Goal: Obtain resource: Download file/media

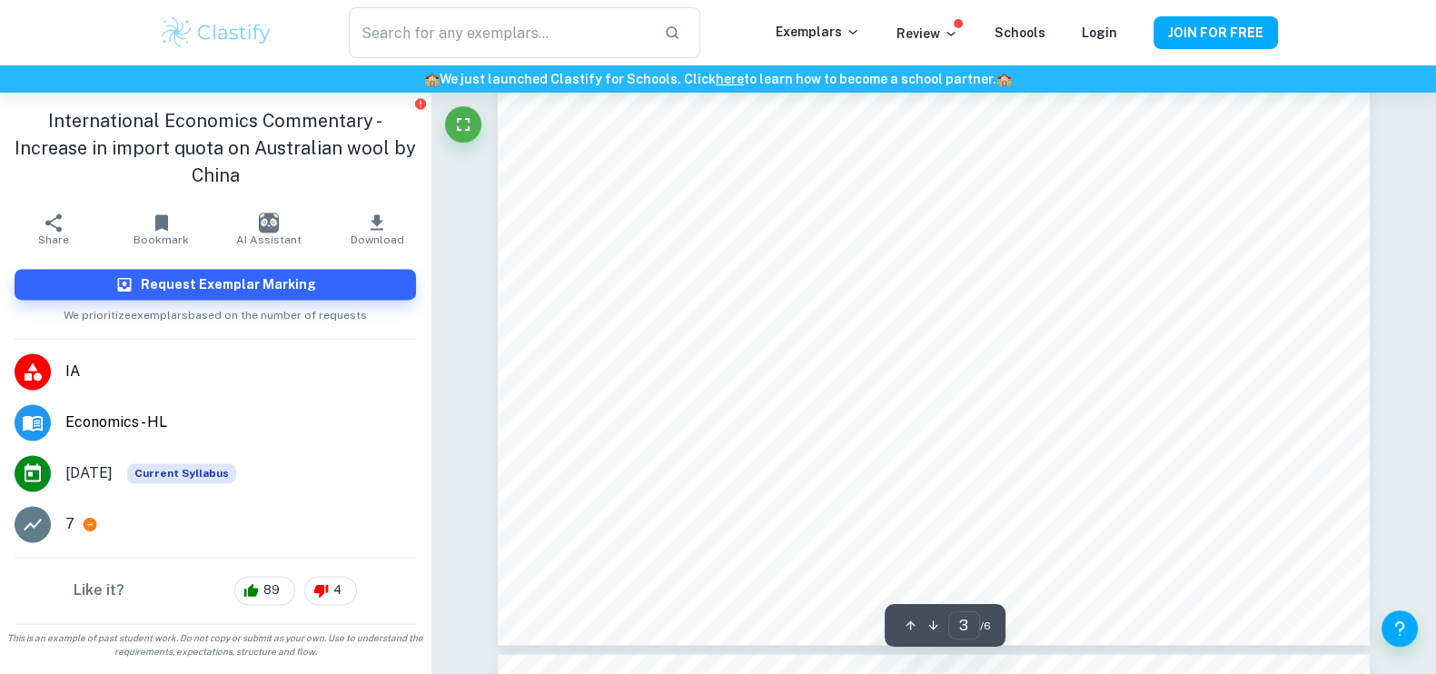
scroll to position [3329, 0]
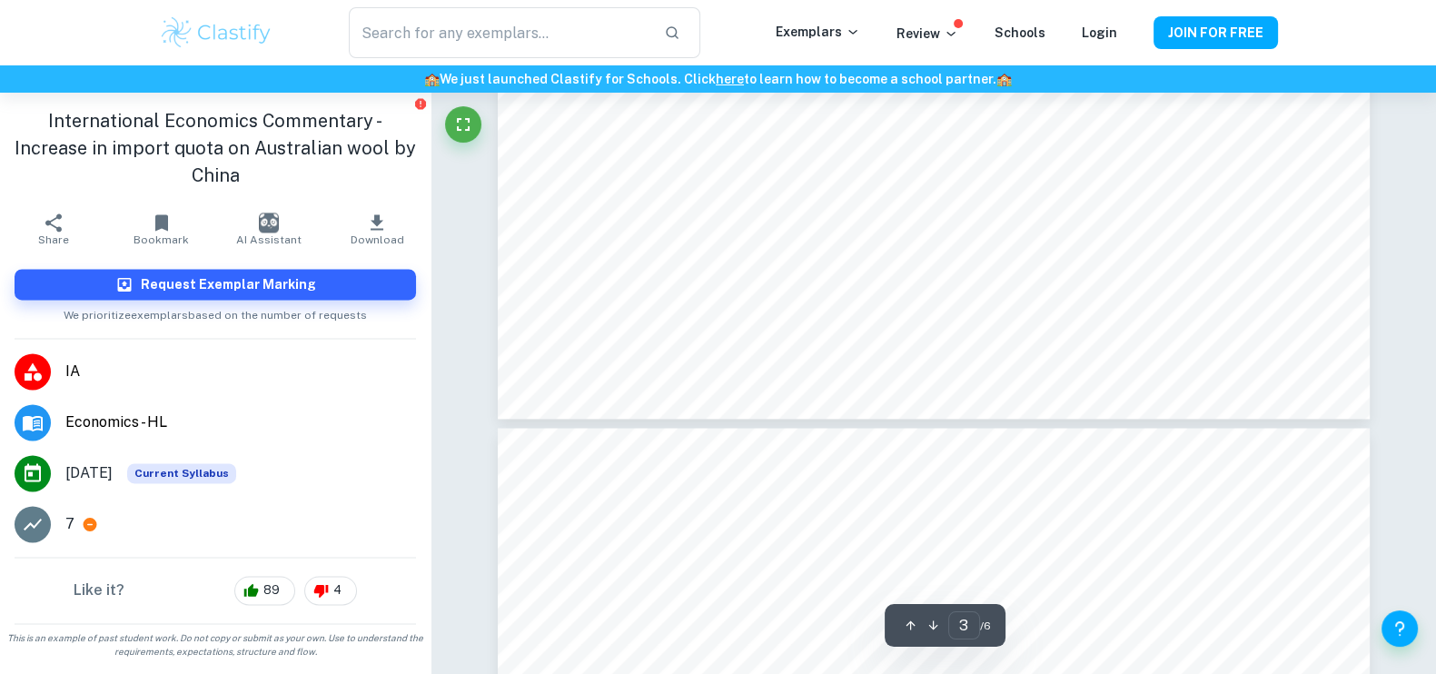
type input "4"
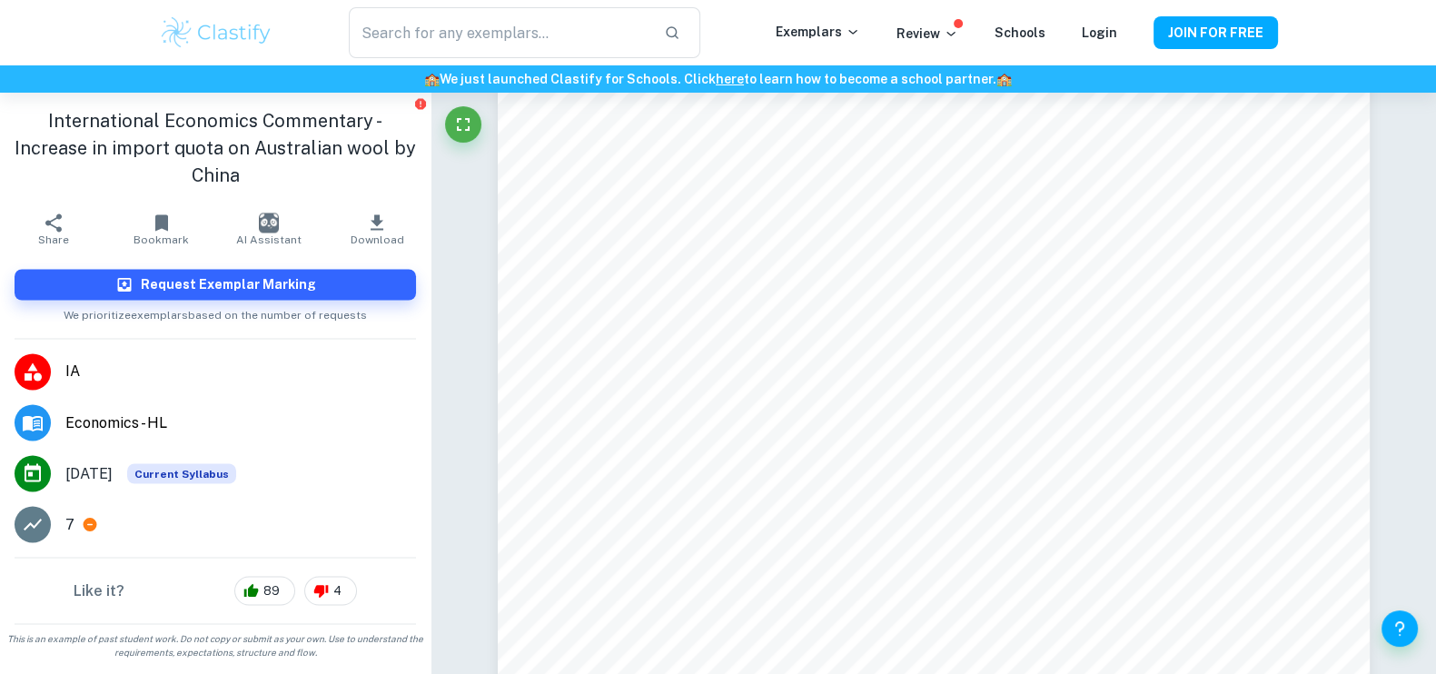
scroll to position [3890, 0]
click at [372, 212] on icon "button" at bounding box center [377, 223] width 22 height 22
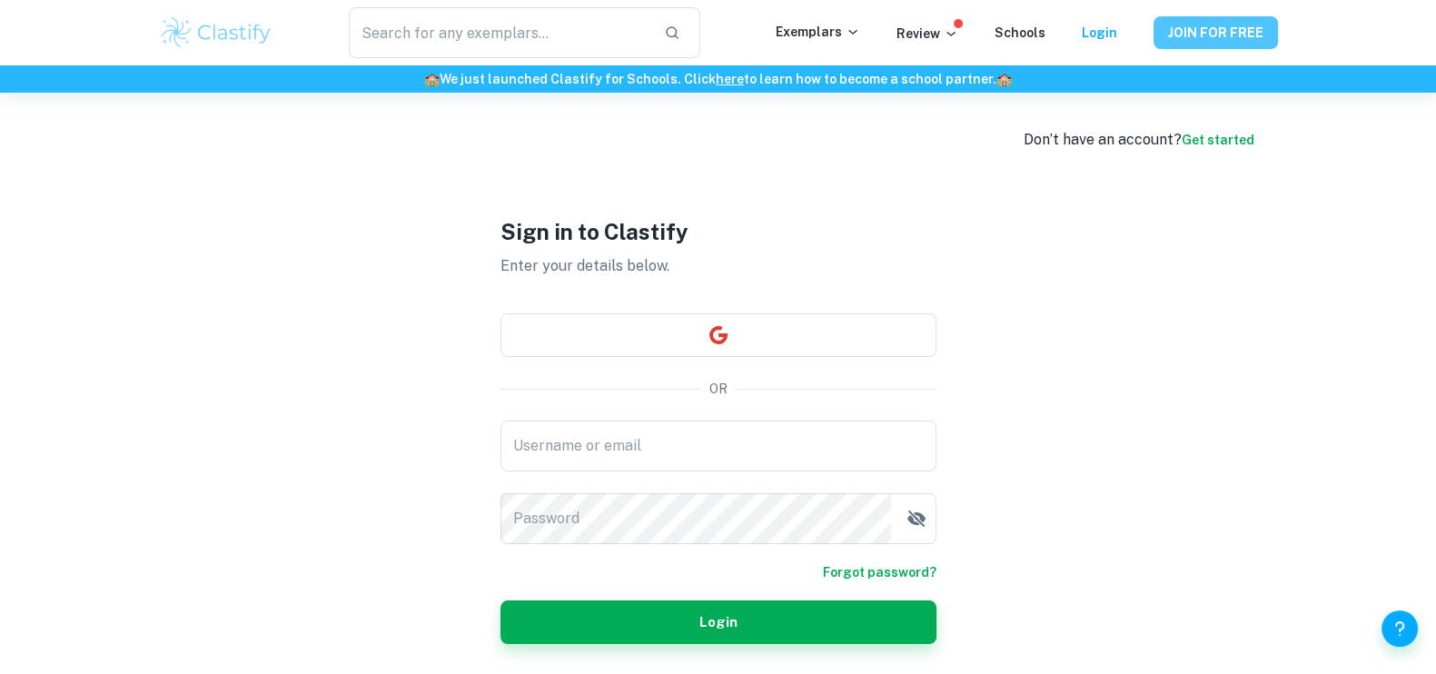
click at [1185, 29] on button "JOIN FOR FREE" at bounding box center [1216, 32] width 124 height 33
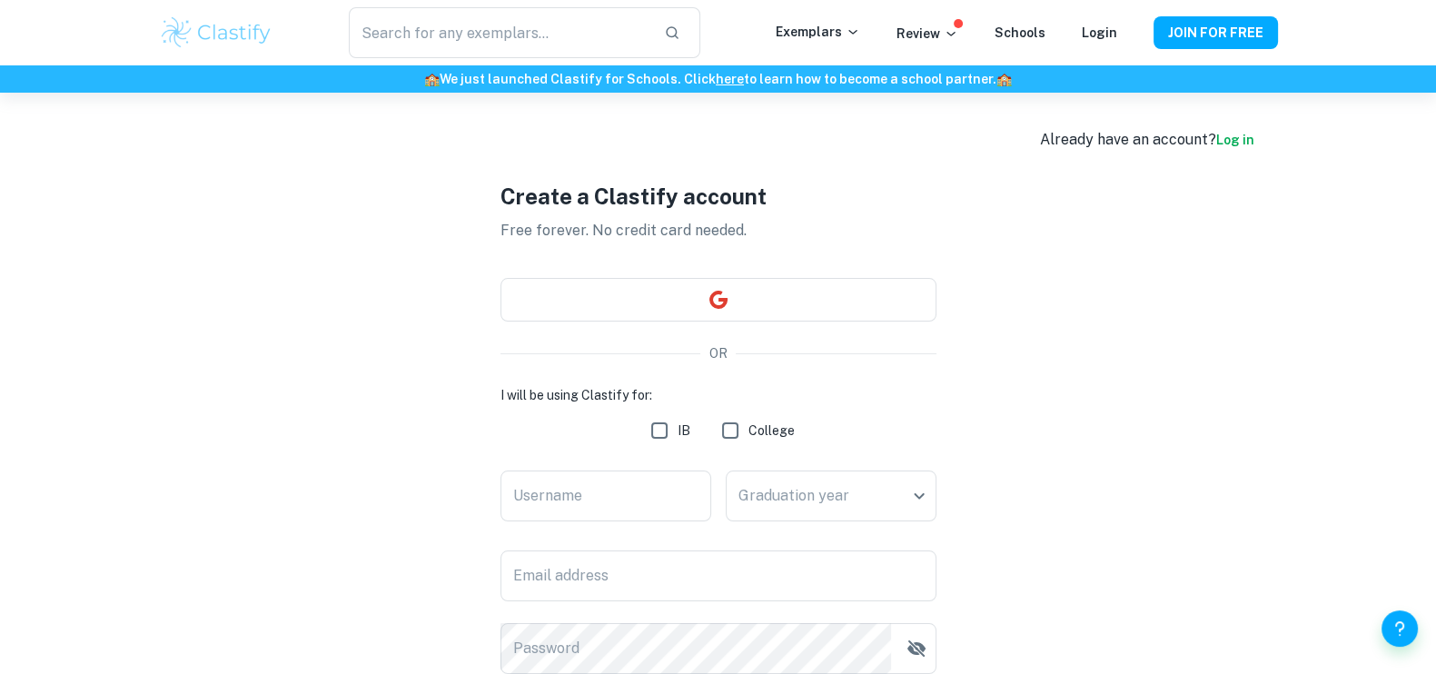
click at [670, 428] on input "IB" at bounding box center [659, 430] width 36 height 36
checkbox input "true"
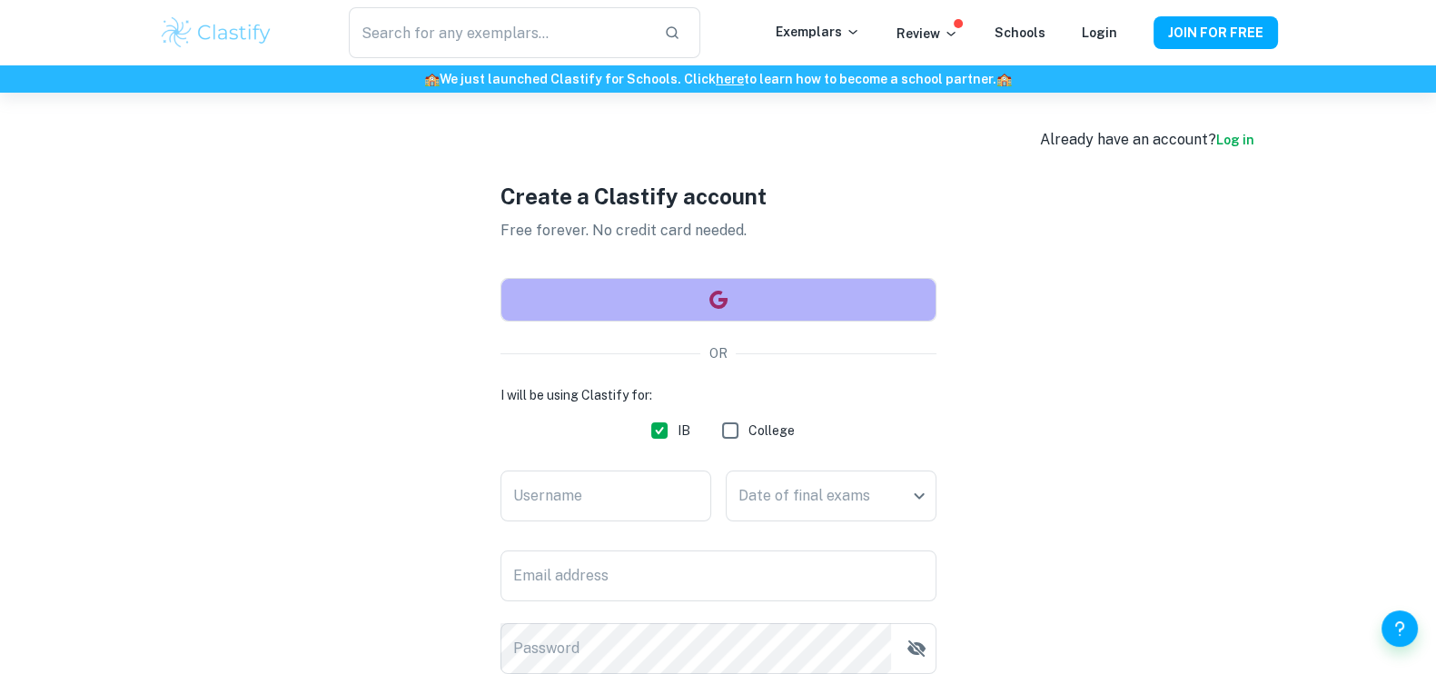
click at [725, 303] on icon "button" at bounding box center [718, 300] width 18 height 18
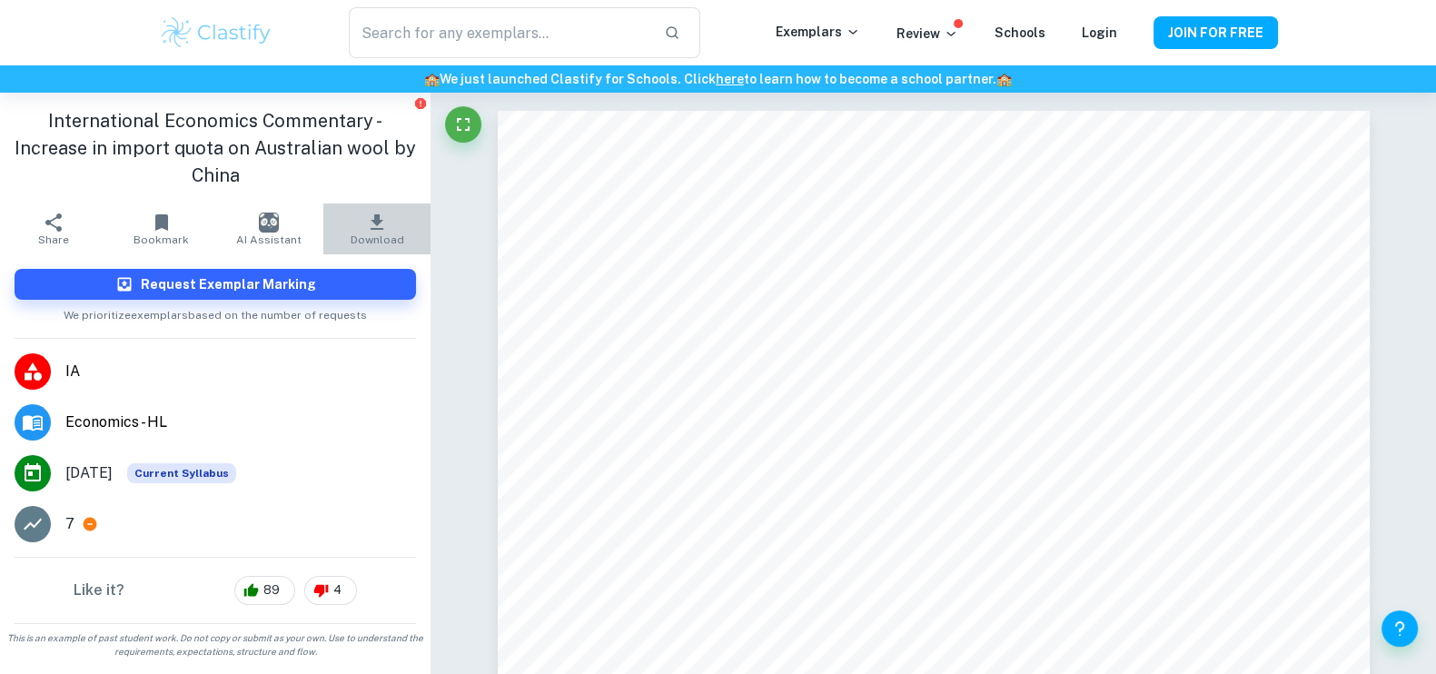
click at [386, 212] on icon "button" at bounding box center [377, 223] width 22 height 22
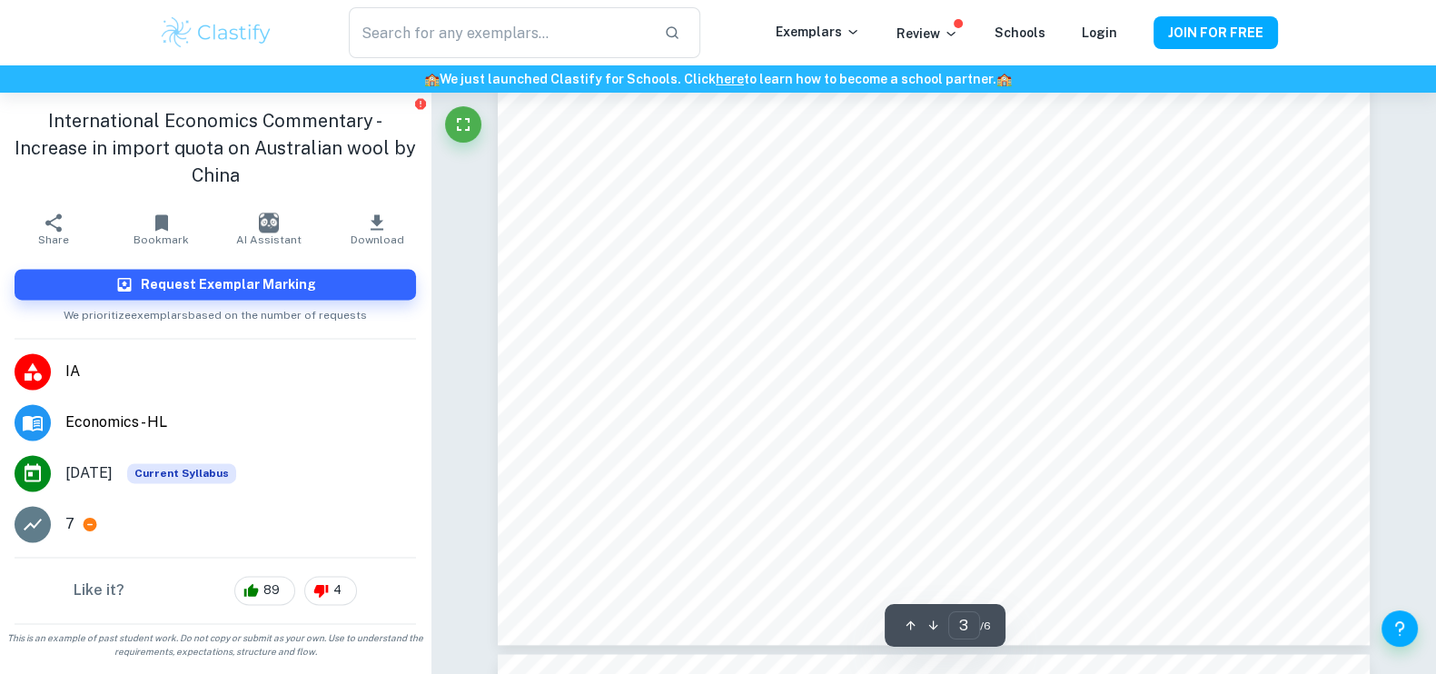
scroll to position [3178, 0]
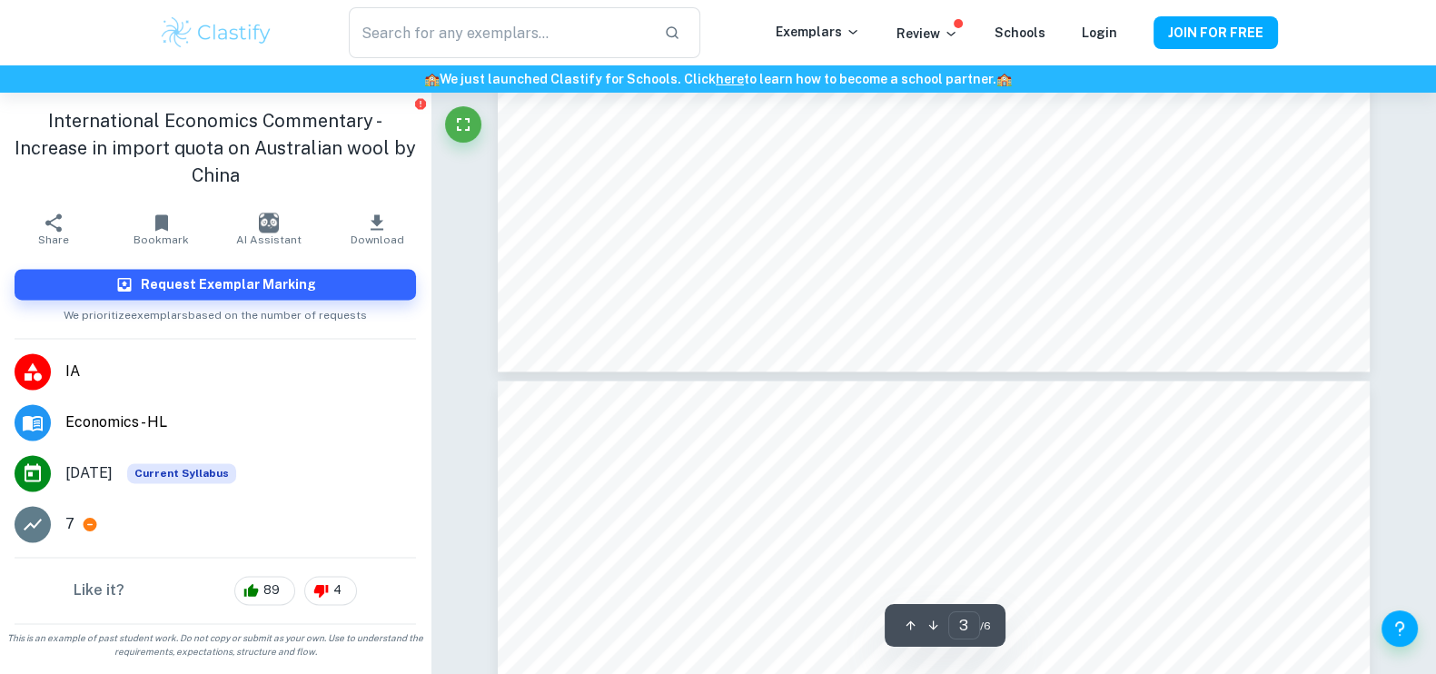
type input "4"
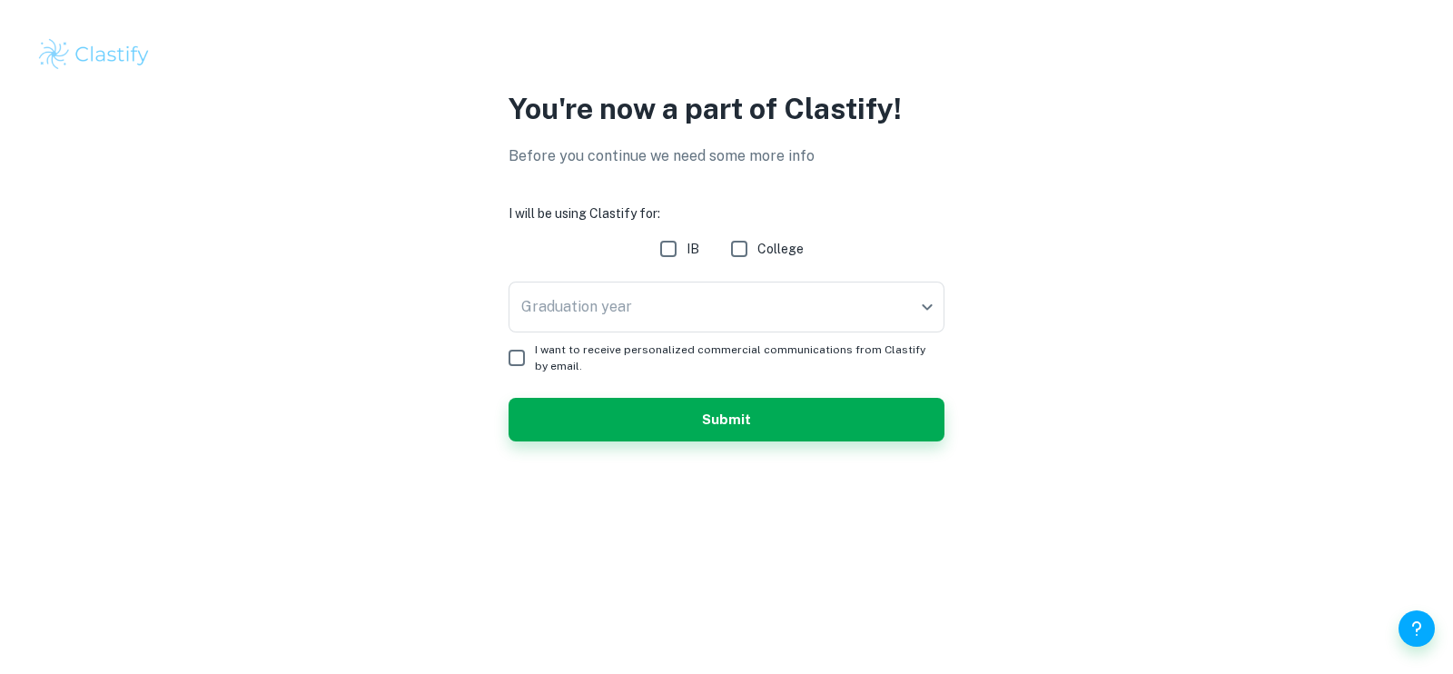
click at [676, 244] on input "IB" at bounding box center [668, 249] width 36 height 36
checkbox input "true"
click at [659, 306] on body "We value your privacy We use cookies to enhance your browsing experience, serve…" at bounding box center [726, 337] width 1453 height 674
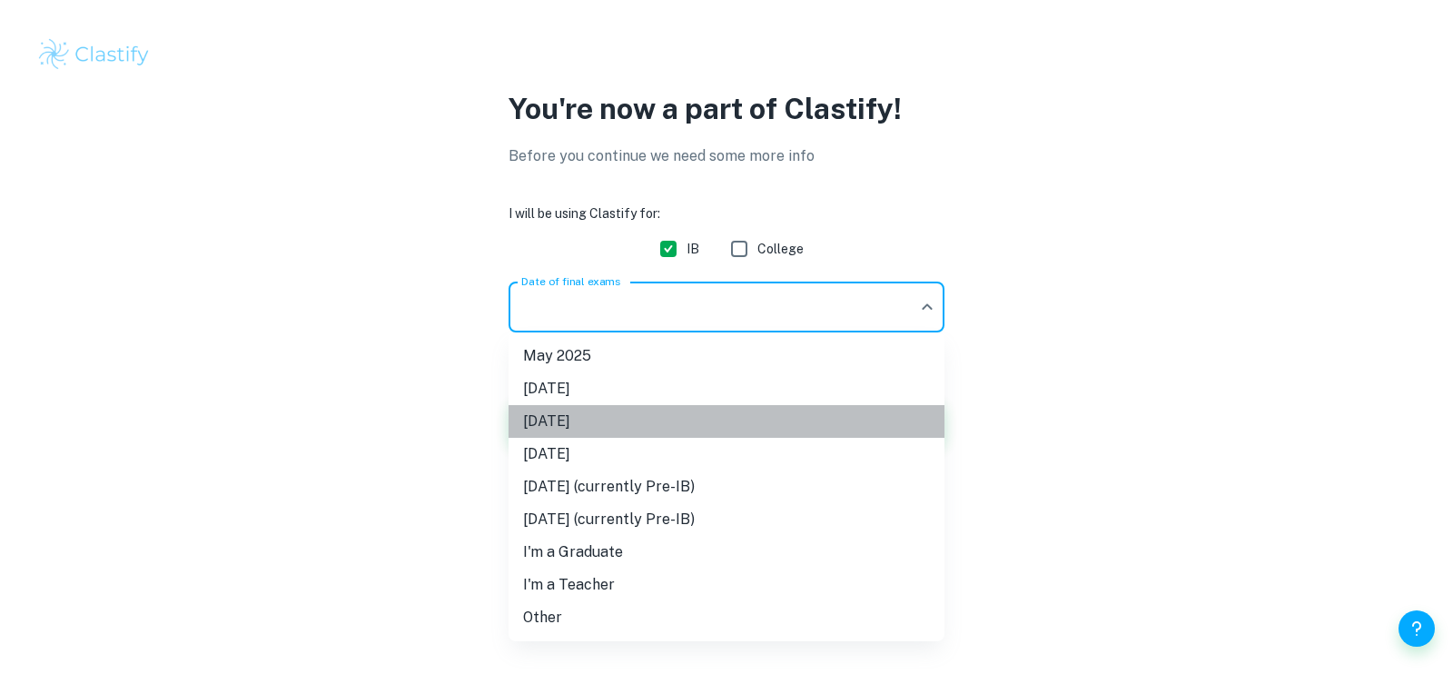
click at [603, 428] on li "[DATE]" at bounding box center [727, 421] width 436 height 33
type input "M26"
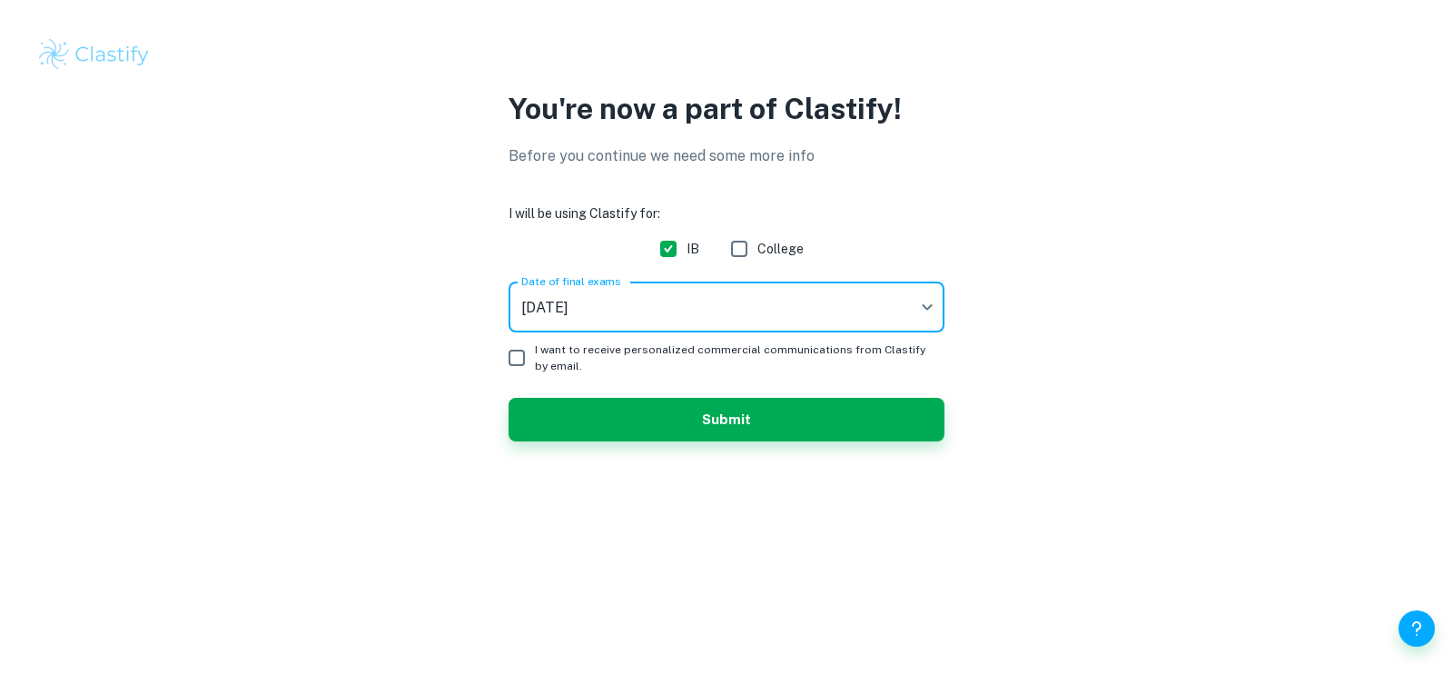
click at [669, 423] on button "Submit" at bounding box center [727, 420] width 436 height 44
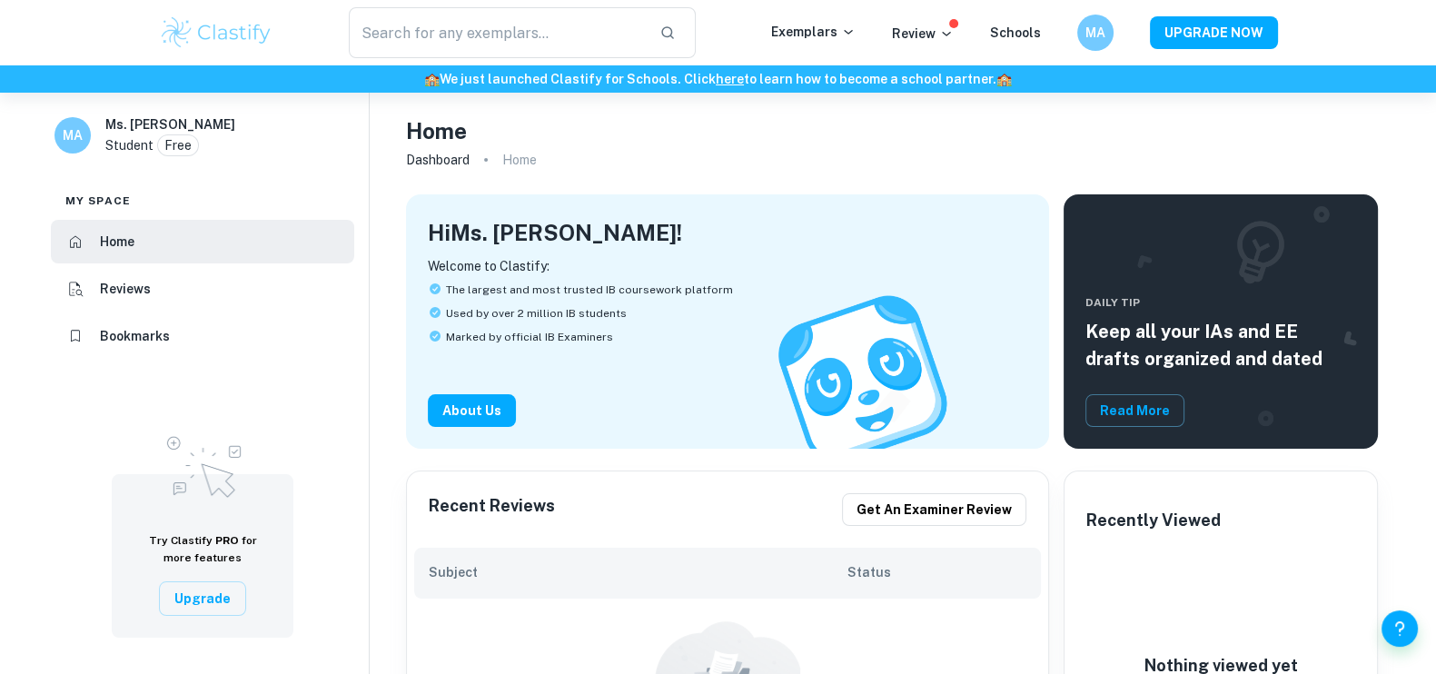
click at [812, 30] on p "Exemplars" at bounding box center [813, 32] width 84 height 20
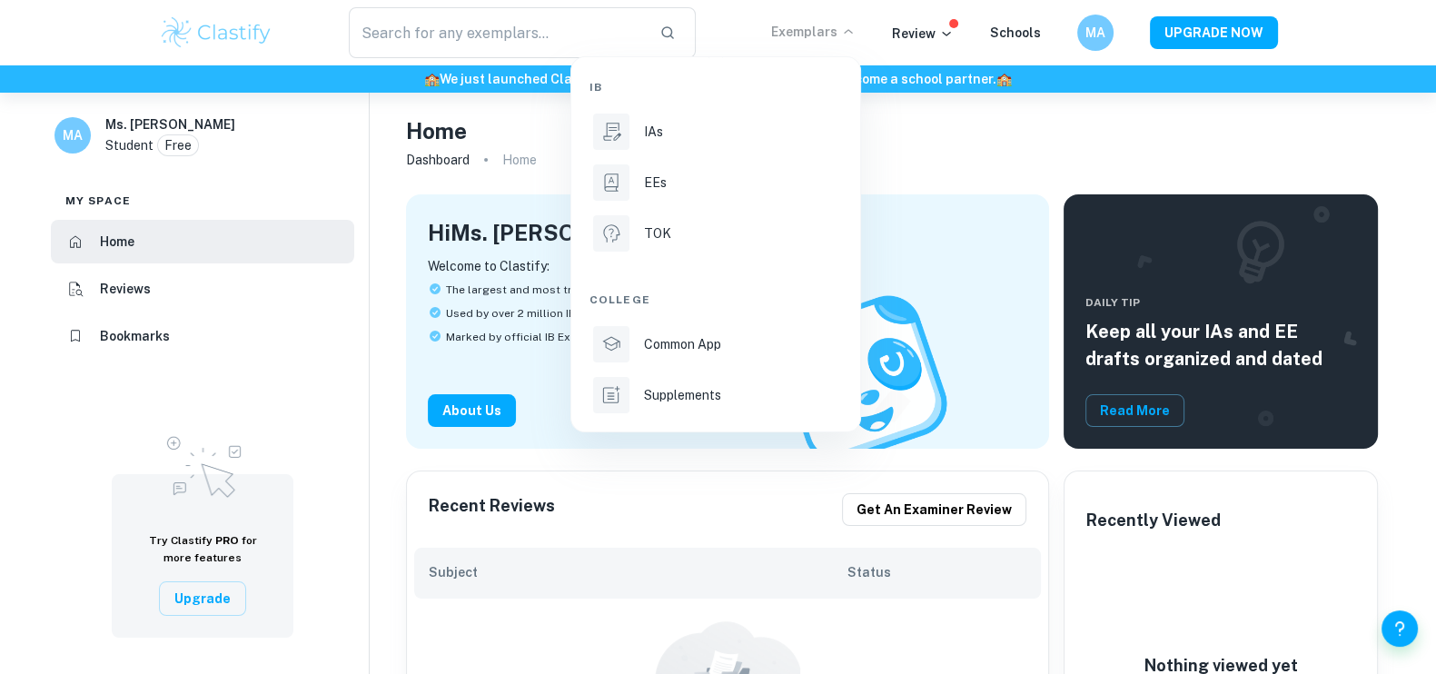
click at [484, 30] on div at bounding box center [718, 337] width 1436 height 674
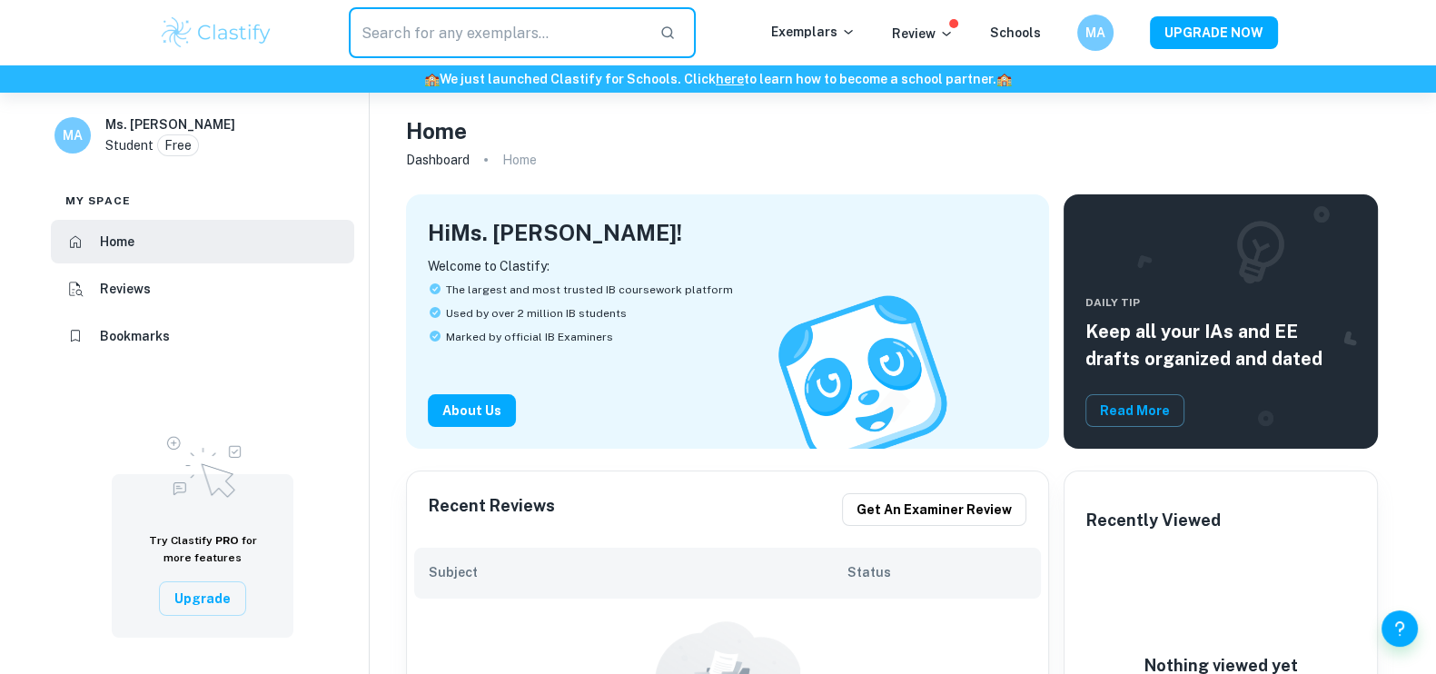
click at [466, 35] on input "text" at bounding box center [497, 32] width 297 height 51
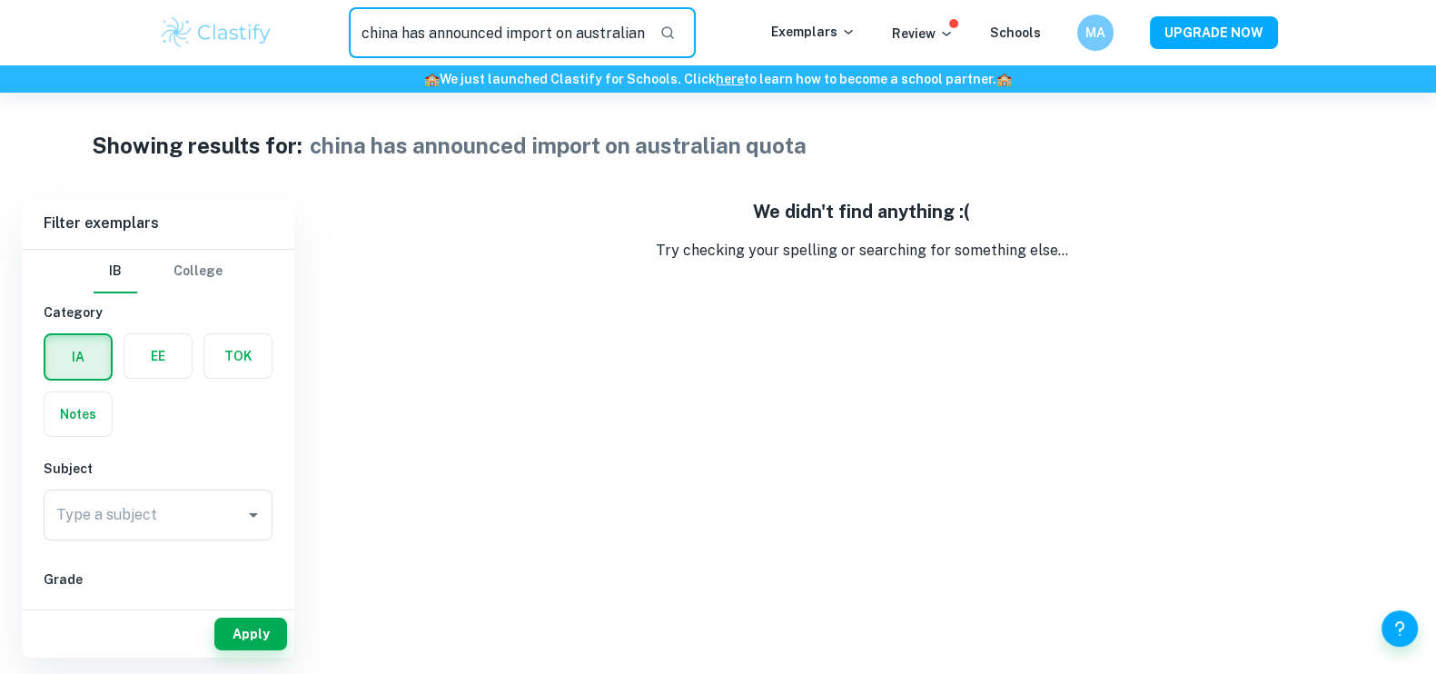
click at [611, 35] on input "china has announced import on australian quota" at bounding box center [497, 32] width 297 height 51
drag, startPoint x: 631, startPoint y: 35, endPoint x: 354, endPoint y: 49, distance: 277.4
click at [354, 49] on input "china has announced import on australian quota" at bounding box center [497, 32] width 297 height 51
click at [505, 48] on input "n quota" at bounding box center [497, 32] width 297 height 51
type input "n"
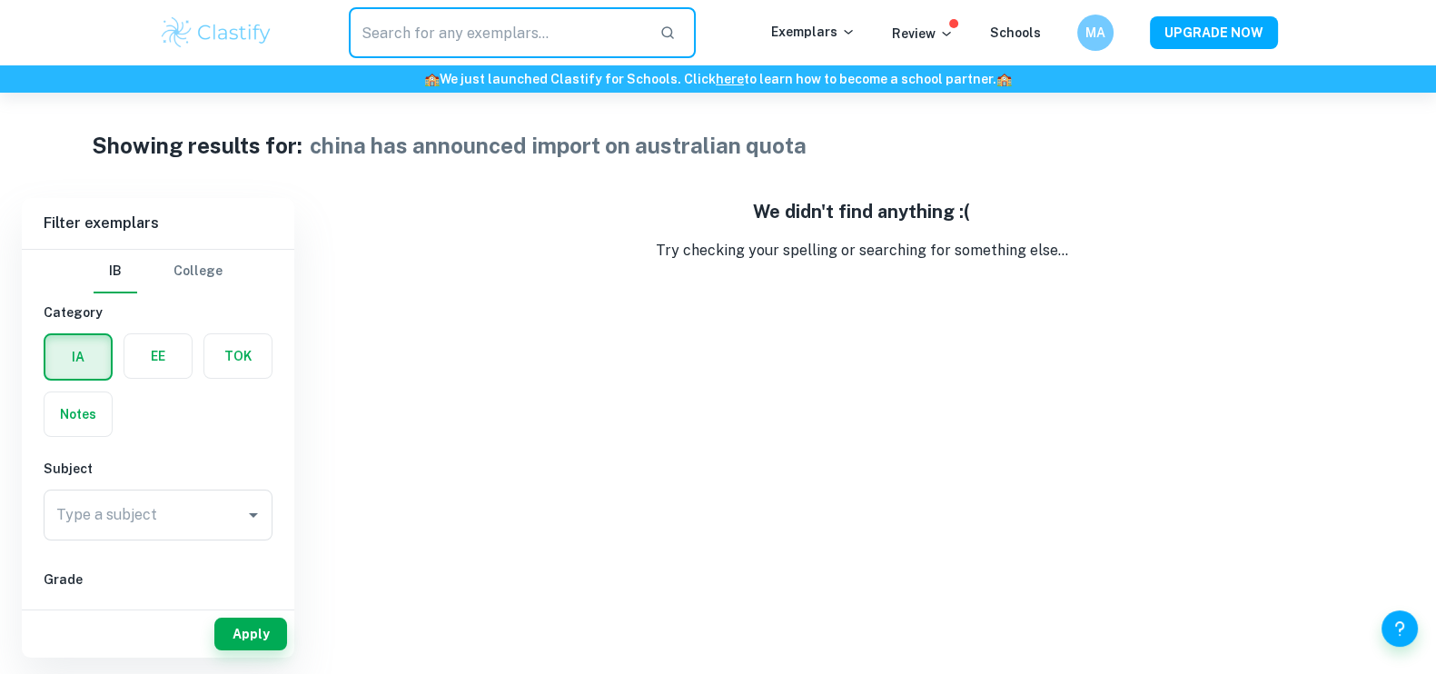
click at [458, 34] on input "text" at bounding box center [497, 32] width 297 height 51
